Goal: Task Accomplishment & Management: Manage account settings

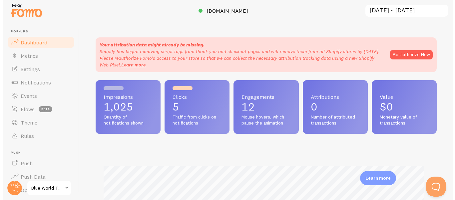
scroll to position [175, 341]
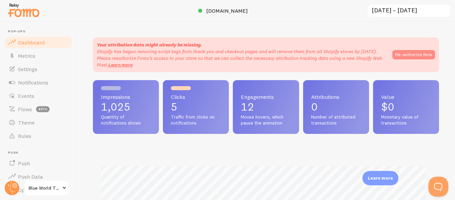
click at [406, 53] on button "Re-authorize Now" at bounding box center [414, 54] width 43 height 9
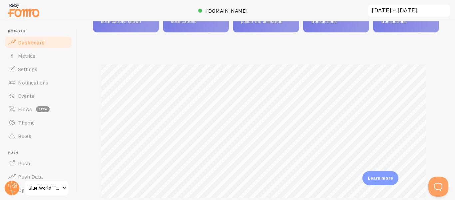
scroll to position [100, 0]
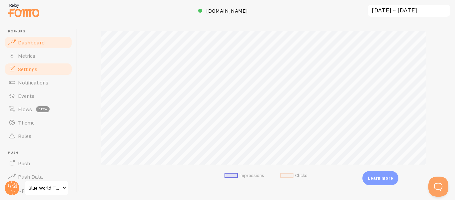
click at [28, 70] on span "Settings" at bounding box center [27, 69] width 19 height 7
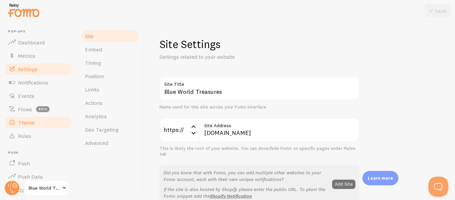
click at [24, 125] on span "Theme" at bounding box center [26, 122] width 17 height 7
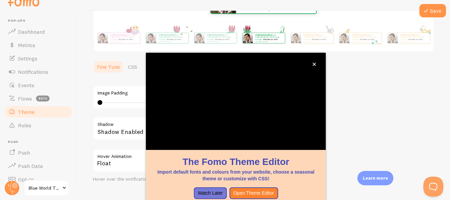
scroll to position [4, 0]
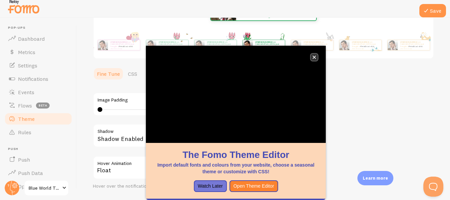
click at [316, 59] on button "close," at bounding box center [314, 57] width 7 height 7
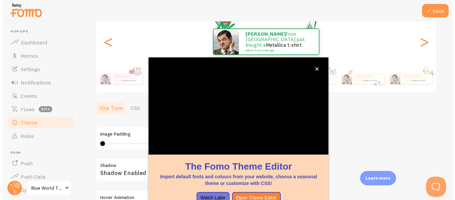
scroll to position [79, 0]
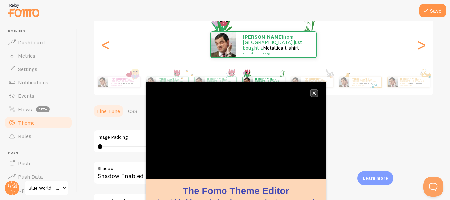
click at [314, 95] on icon "close," at bounding box center [315, 93] width 4 height 4
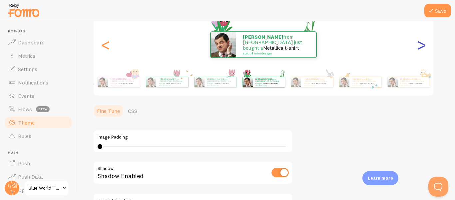
click at [423, 48] on div ">" at bounding box center [422, 45] width 8 height 48
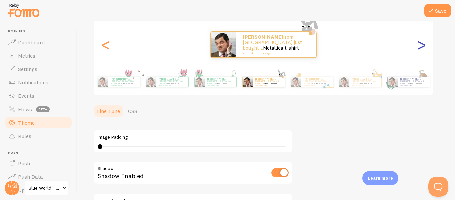
click at [423, 48] on div ">" at bounding box center [422, 45] width 8 height 48
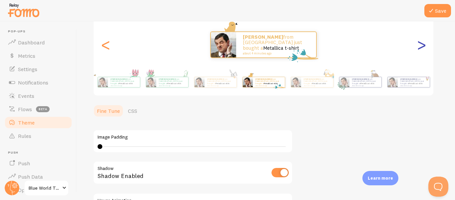
click at [423, 48] on div ">" at bounding box center [422, 45] width 8 height 48
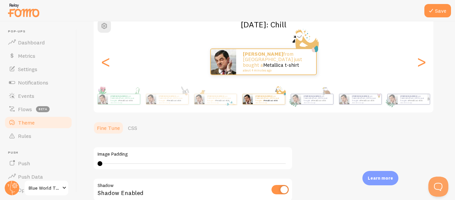
scroll to position [46, 0]
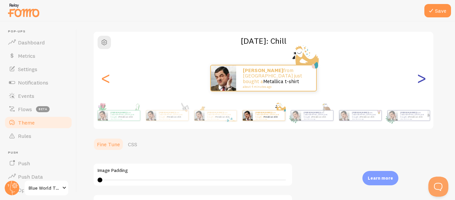
click at [422, 81] on div ">" at bounding box center [422, 78] width 8 height 48
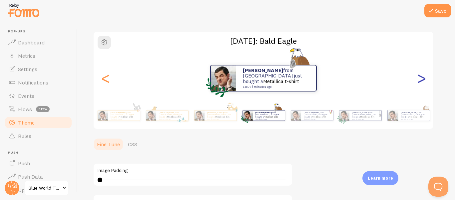
click at [422, 81] on div ">" at bounding box center [422, 78] width 8 height 48
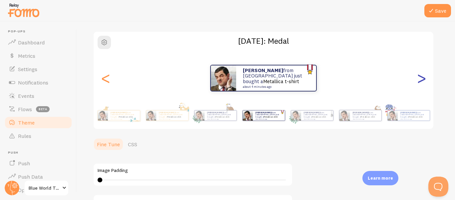
click at [422, 81] on div ">" at bounding box center [422, 78] width 8 height 48
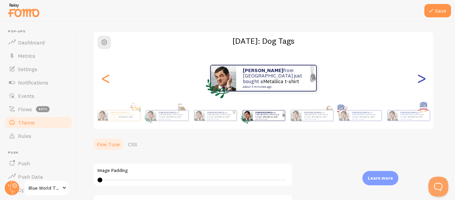
click at [422, 81] on div ">" at bounding box center [422, 78] width 8 height 48
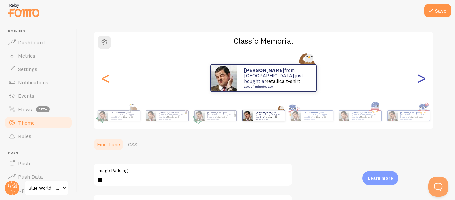
click at [422, 81] on div ">" at bounding box center [422, 78] width 8 height 48
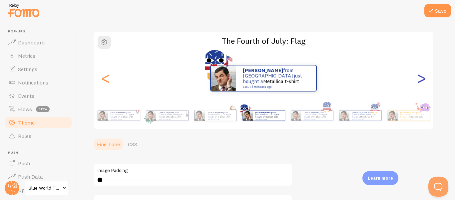
click at [422, 81] on div ">" at bounding box center [422, 78] width 8 height 48
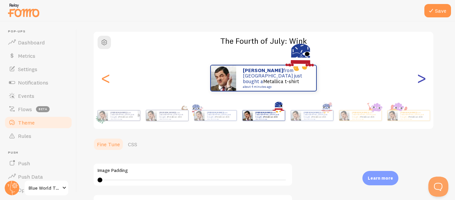
click at [422, 81] on div ">" at bounding box center [422, 78] width 8 height 48
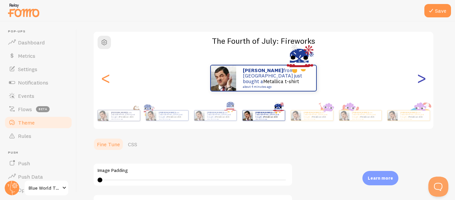
click at [422, 81] on div ">" at bounding box center [422, 78] width 8 height 48
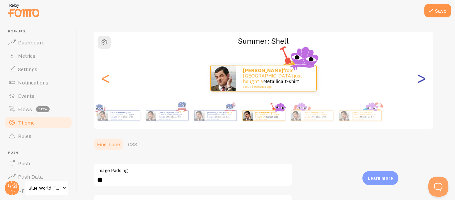
click at [422, 81] on div ">" at bounding box center [422, 78] width 8 height 48
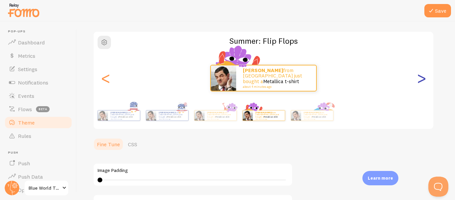
click at [422, 81] on div ">" at bounding box center [422, 78] width 8 height 48
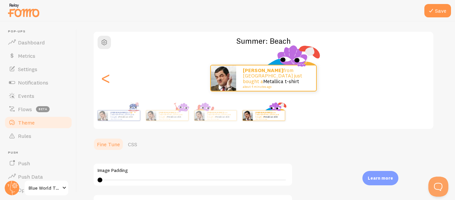
click at [422, 81] on div "[PERSON_NAME] from [GEOGRAPHIC_DATA] just bought a Metallica t-shirt about 4 mi…" at bounding box center [264, 78] width 340 height 27
click at [102, 80] on div "<" at bounding box center [106, 78] width 8 height 48
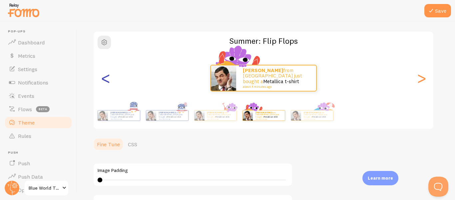
click at [102, 80] on div "<" at bounding box center [106, 78] width 8 height 48
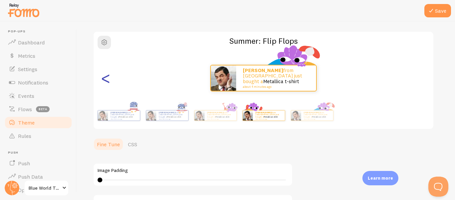
click at [107, 79] on div "<" at bounding box center [106, 78] width 8 height 48
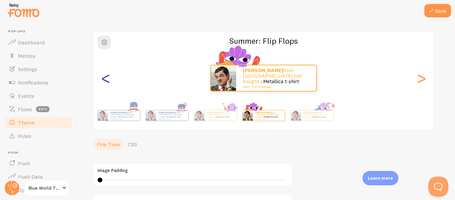
click at [107, 79] on div "<" at bounding box center [106, 78] width 8 height 48
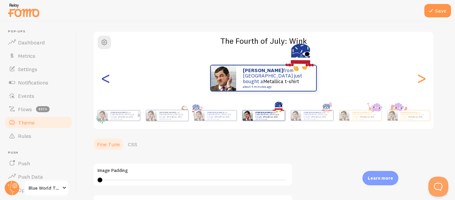
click at [107, 79] on div "<" at bounding box center [106, 78] width 8 height 48
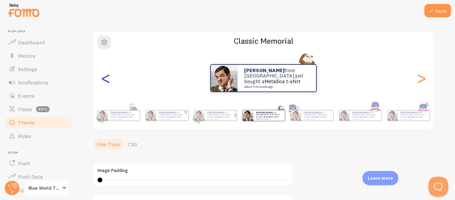
click at [107, 79] on div "<" at bounding box center [106, 78] width 8 height 48
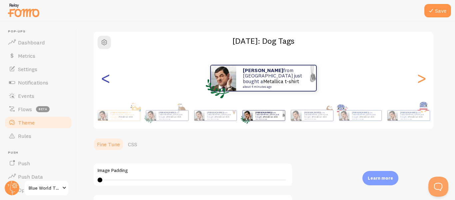
click at [107, 79] on div "<" at bounding box center [106, 78] width 8 height 48
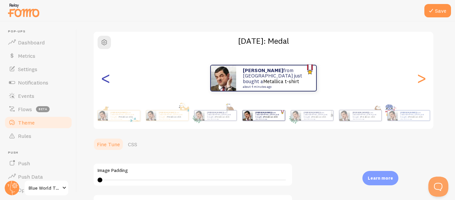
click at [107, 79] on div "<" at bounding box center [106, 78] width 8 height 48
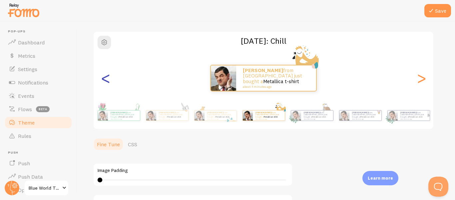
click at [107, 79] on div "<" at bounding box center [106, 78] width 8 height 48
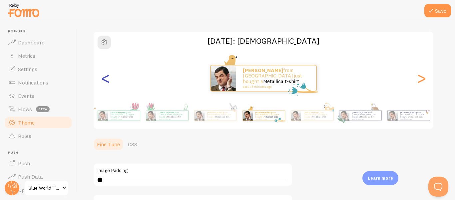
click at [107, 79] on div "<" at bounding box center [106, 78] width 8 height 48
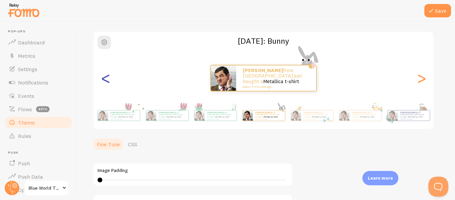
click at [107, 79] on div "<" at bounding box center [106, 78] width 8 height 48
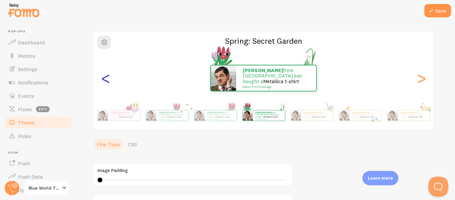
click at [107, 79] on div "<" at bounding box center [106, 78] width 8 height 48
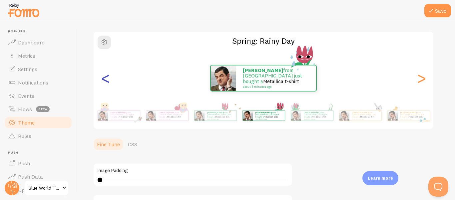
click at [107, 79] on div "<" at bounding box center [106, 78] width 8 height 48
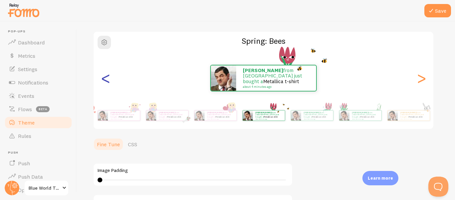
click at [107, 79] on div "<" at bounding box center [106, 78] width 8 height 48
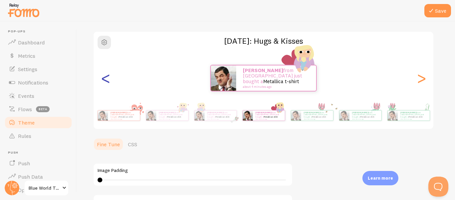
click at [107, 79] on div "<" at bounding box center [106, 78] width 8 height 48
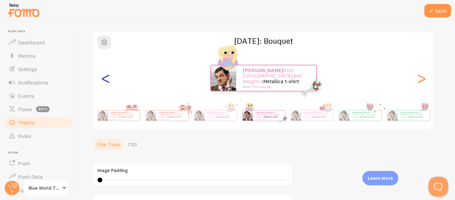
click at [107, 79] on div "<" at bounding box center [106, 78] width 8 height 48
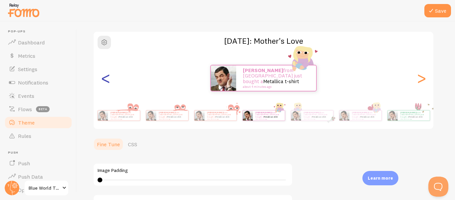
click at [107, 79] on div "<" at bounding box center [106, 78] width 8 height 48
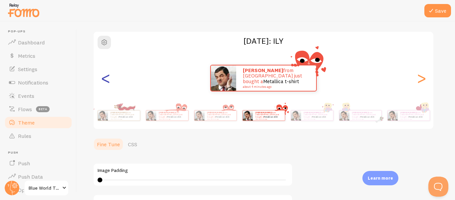
click at [107, 79] on div "<" at bounding box center [106, 78] width 8 height 48
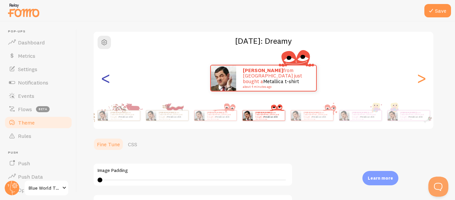
click at [107, 79] on div "<" at bounding box center [106, 78] width 8 height 48
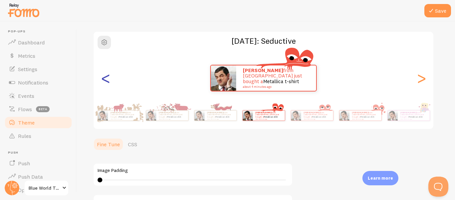
click at [107, 79] on div "<" at bounding box center [106, 78] width 8 height 48
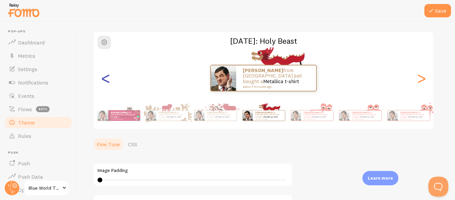
click at [107, 79] on div "<" at bounding box center [106, 78] width 8 height 48
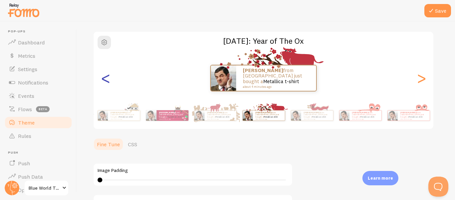
click at [107, 79] on div "<" at bounding box center [106, 78] width 8 height 48
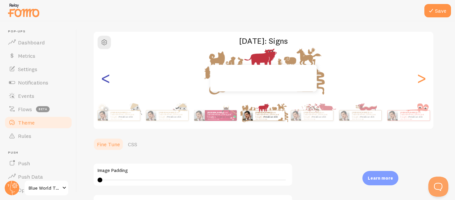
click at [107, 79] on div "<" at bounding box center [106, 78] width 8 height 48
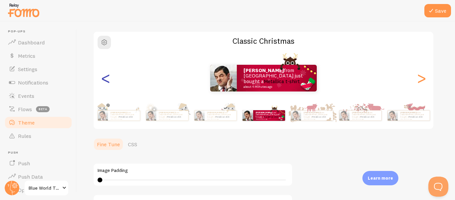
click at [107, 79] on div "<" at bounding box center [106, 78] width 8 height 48
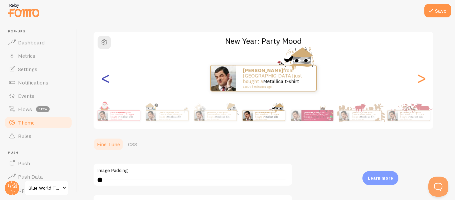
click at [107, 79] on div "<" at bounding box center [106, 78] width 8 height 48
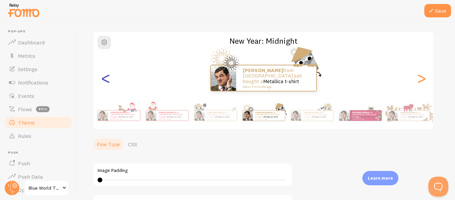
click at [106, 80] on div "<" at bounding box center [106, 78] width 8 height 48
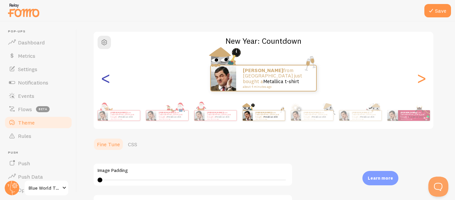
click at [106, 80] on div "<" at bounding box center [106, 78] width 8 height 48
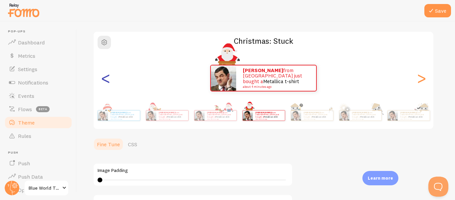
click at [106, 80] on div "<" at bounding box center [106, 78] width 8 height 48
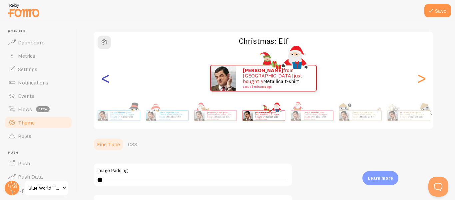
click at [106, 80] on div "<" at bounding box center [106, 78] width 8 height 48
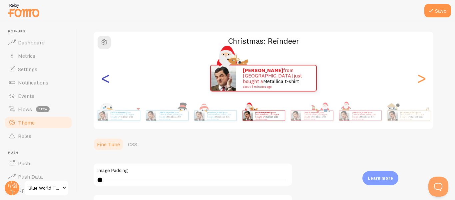
click at [106, 79] on div "<" at bounding box center [106, 78] width 8 height 48
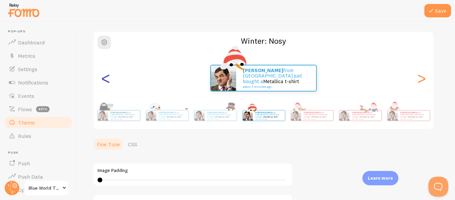
click at [106, 80] on div "<" at bounding box center [106, 78] width 8 height 48
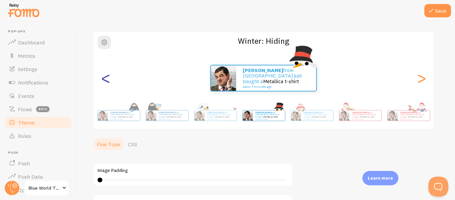
click at [103, 77] on div "<" at bounding box center [106, 78] width 8 height 48
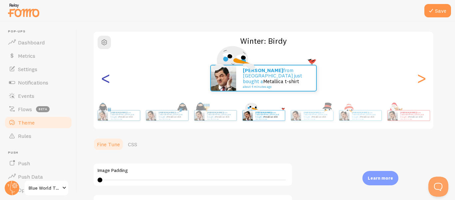
click at [103, 77] on div "<" at bounding box center [106, 78] width 8 height 48
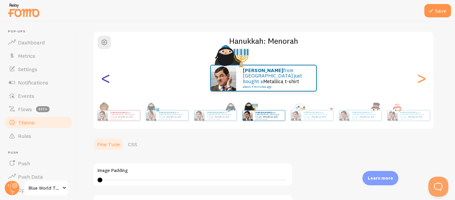
click at [103, 77] on div "<" at bounding box center [106, 78] width 8 height 48
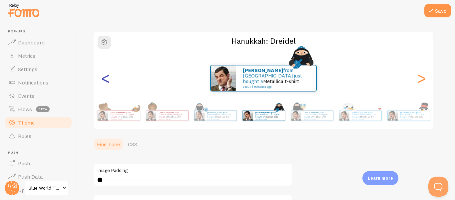
click at [103, 78] on div "<" at bounding box center [106, 78] width 8 height 48
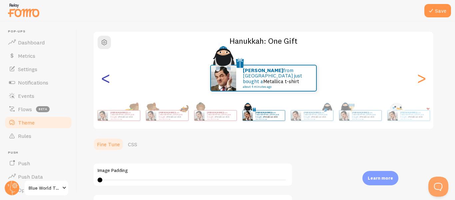
click at [103, 78] on div "<" at bounding box center [106, 78] width 8 height 48
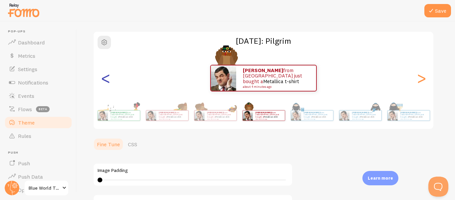
click at [103, 78] on div "<" at bounding box center [106, 78] width 8 height 48
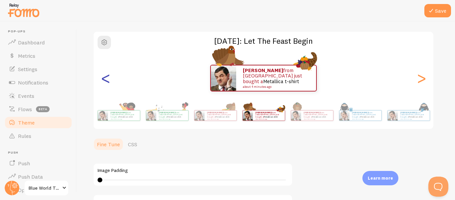
click at [103, 78] on div "<" at bounding box center [106, 78] width 8 height 48
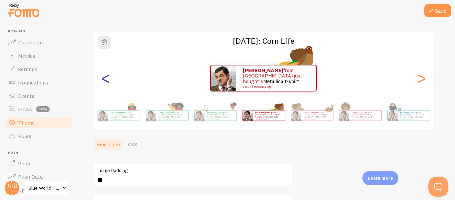
click at [103, 78] on div "<" at bounding box center [106, 78] width 8 height 48
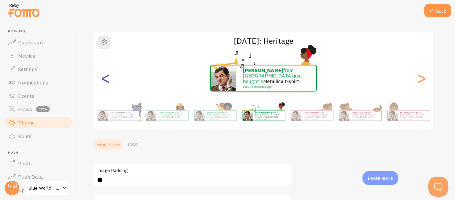
click at [103, 78] on div "<" at bounding box center [106, 78] width 8 height 48
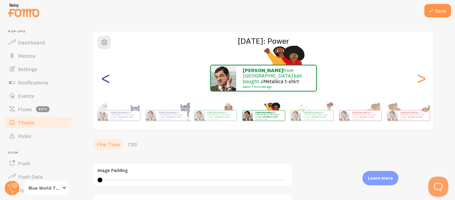
click at [103, 78] on div "<" at bounding box center [106, 78] width 8 height 48
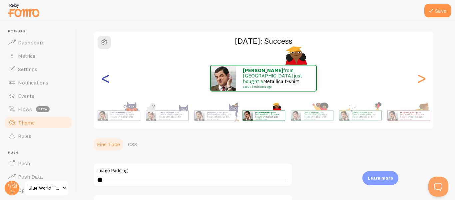
click at [103, 78] on div "<" at bounding box center [106, 78] width 8 height 48
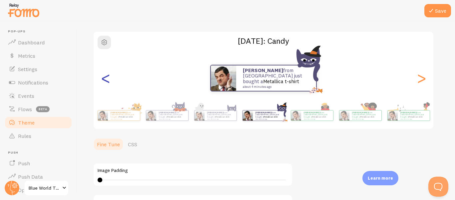
click at [103, 78] on div "<" at bounding box center [106, 78] width 8 height 48
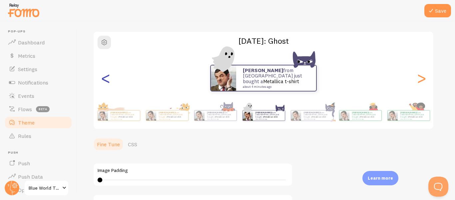
click at [103, 78] on div "<" at bounding box center [106, 78] width 8 height 48
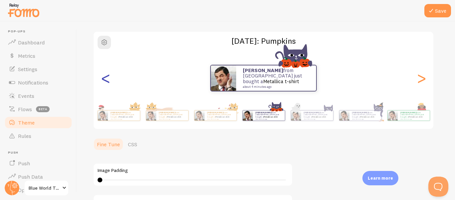
click at [103, 78] on div "<" at bounding box center [106, 78] width 8 height 48
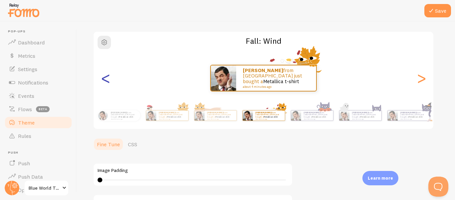
click at [103, 78] on div "<" at bounding box center [106, 78] width 8 height 48
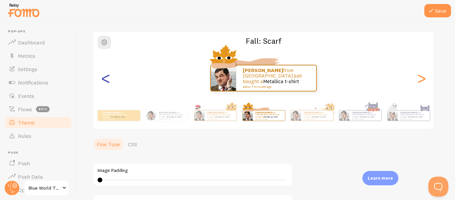
click at [103, 78] on div "<" at bounding box center [106, 78] width 8 height 48
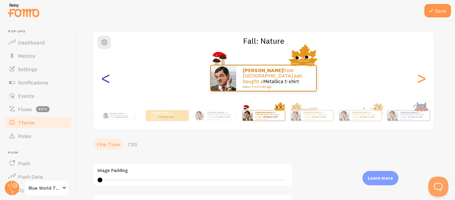
click at [103, 78] on div "<" at bounding box center [106, 78] width 8 height 48
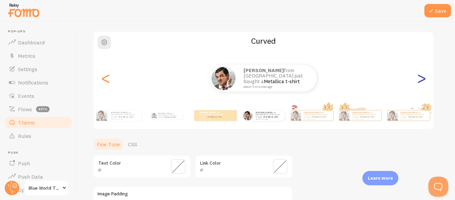
click at [424, 79] on div ">" at bounding box center [422, 78] width 8 height 48
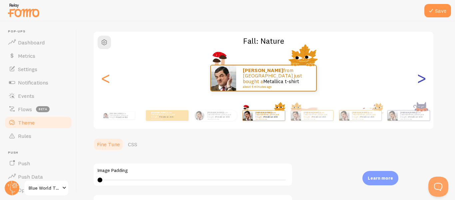
click at [424, 79] on div ">" at bounding box center [422, 78] width 8 height 48
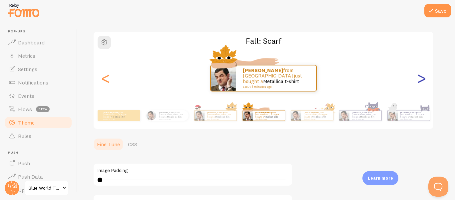
click at [424, 79] on div ">" at bounding box center [422, 78] width 8 height 48
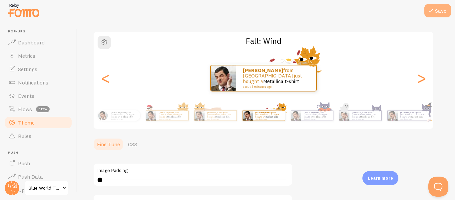
click at [441, 12] on button "Save" at bounding box center [438, 10] width 27 height 13
